Goal: Book appointment/travel/reservation

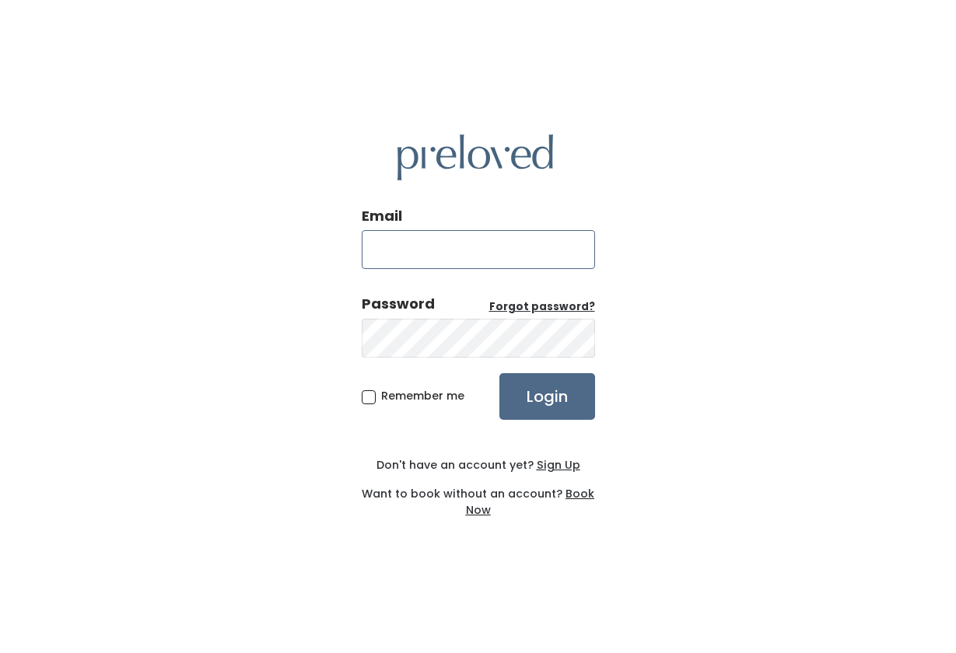
type input "phippj@gmail.com"
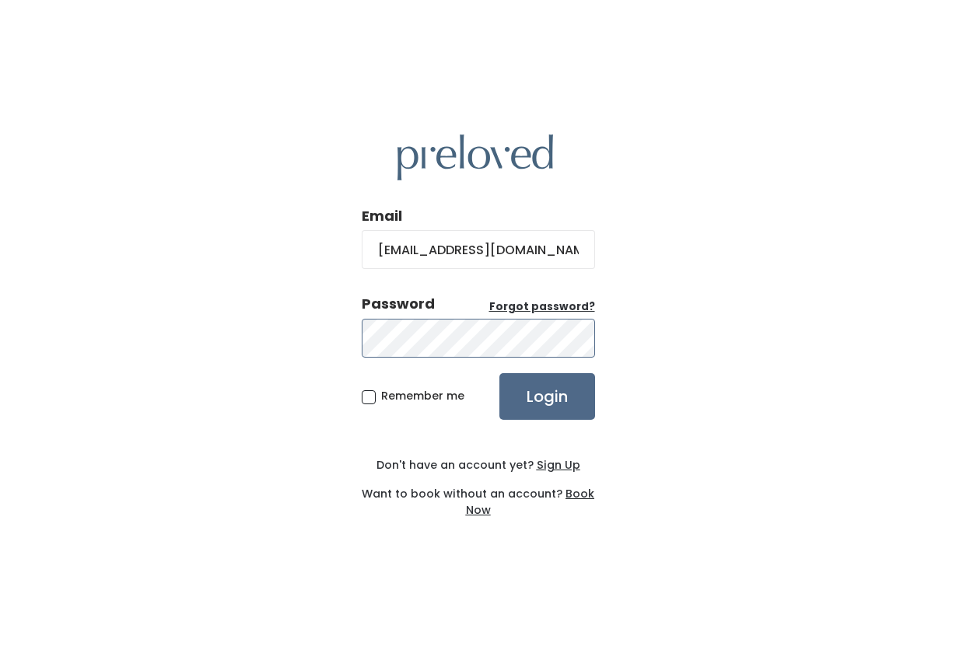
click at [546, 396] on input "Login" at bounding box center [547, 396] width 96 height 47
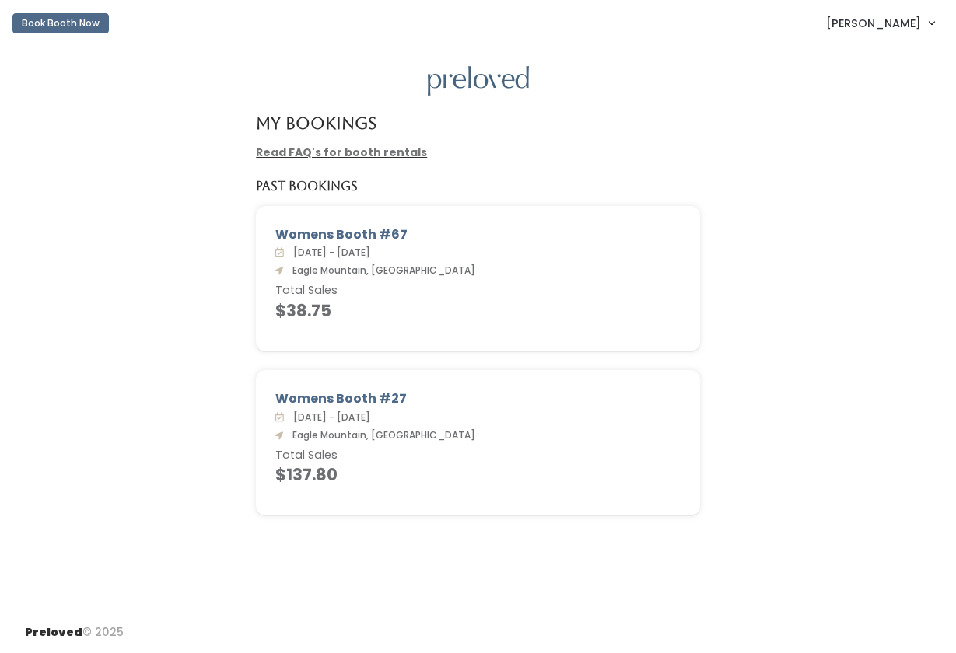
click at [85, 16] on button "Book Booth Now" at bounding box center [60, 23] width 96 height 20
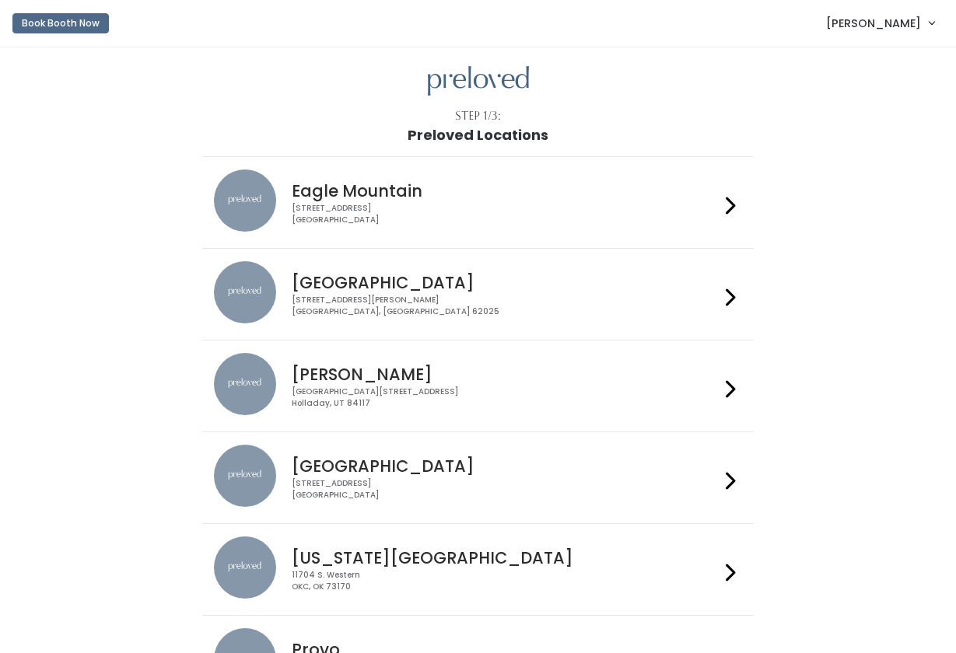
click at [614, 182] on h4 "Eagle Mountain" at bounding box center [506, 191] width 428 height 18
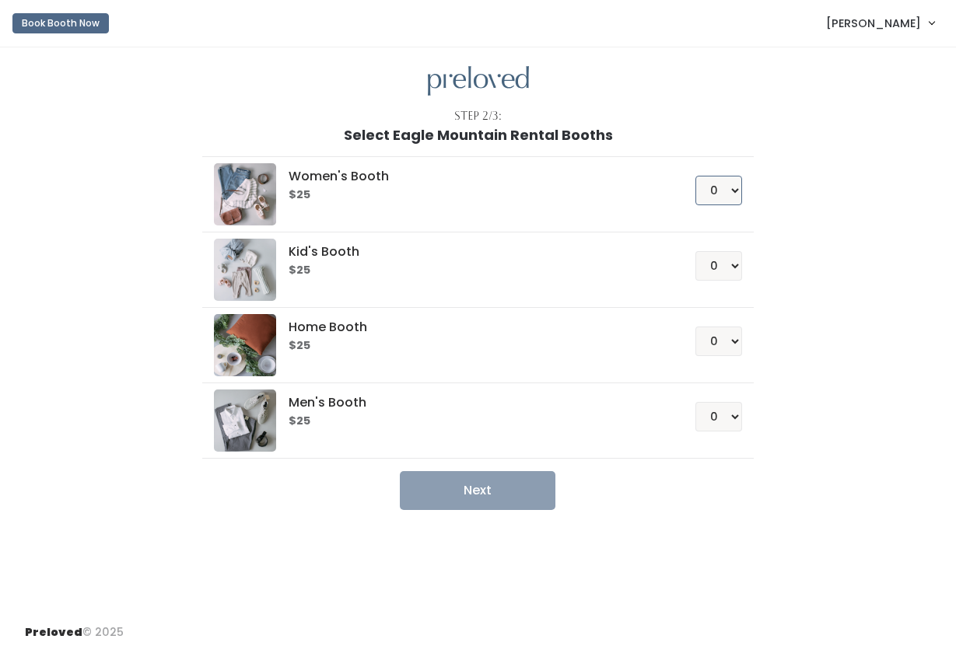
select select "1"
click at [492, 488] on button "Next" at bounding box center [478, 490] width 156 height 39
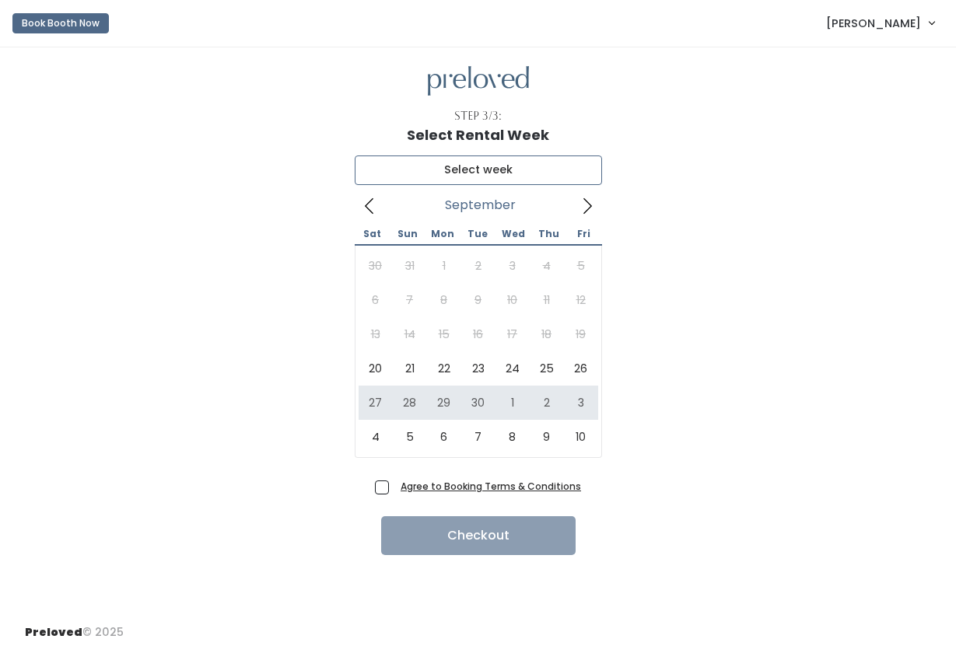
type input "[DATE] to [DATE]"
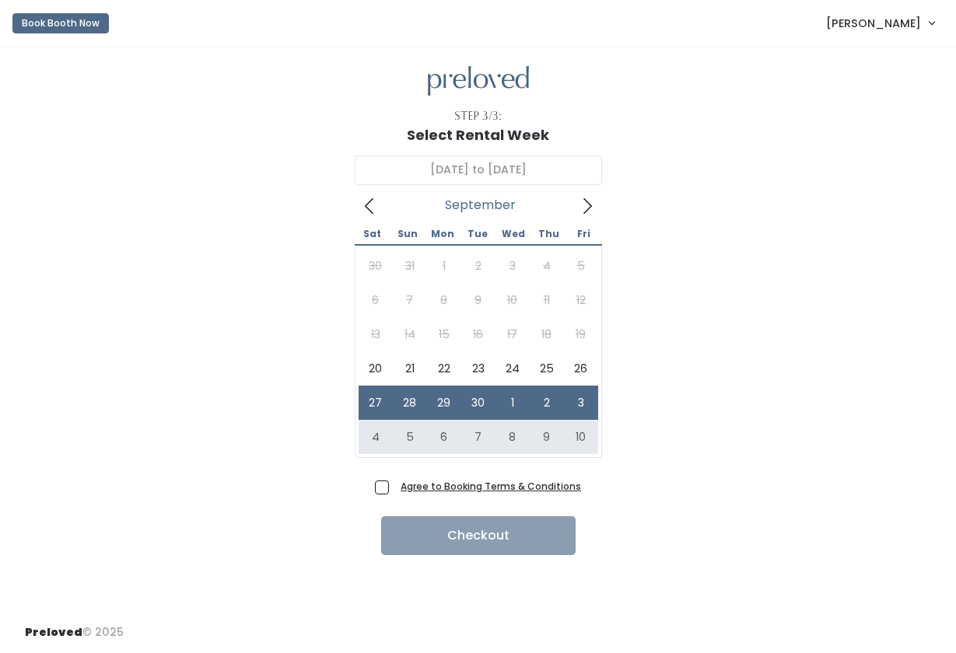
click at [394, 488] on span "Agree to Booking Terms & Conditions" at bounding box center [487, 486] width 187 height 16
click at [394, 488] on input "Agree to Booking Terms & Conditions" at bounding box center [399, 483] width 10 height 10
checkbox input "true"
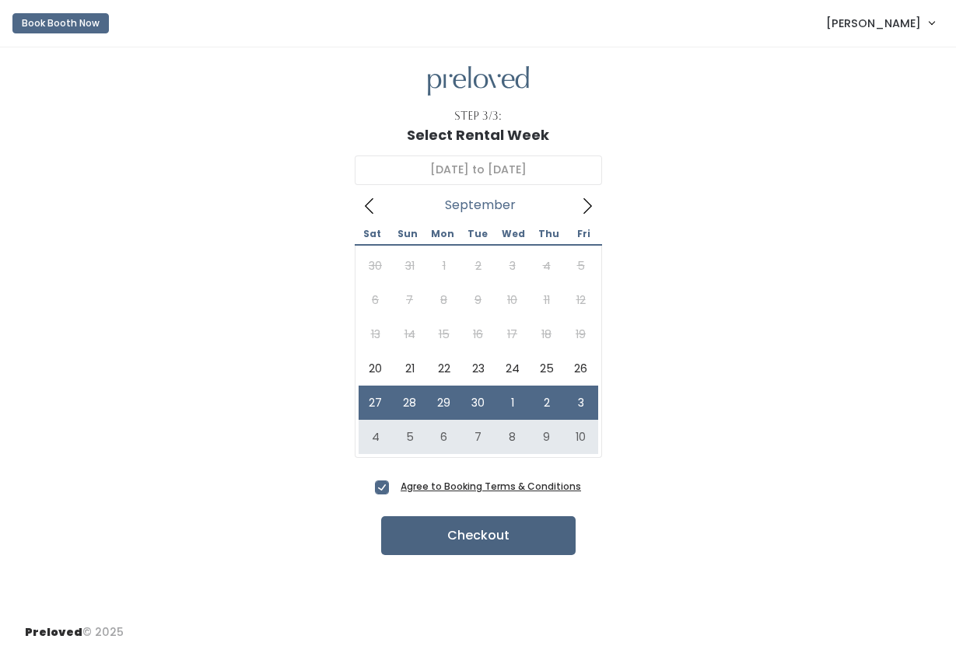
click at [470, 541] on button "Checkout" at bounding box center [478, 535] width 194 height 39
